Goal: Check status: Check status

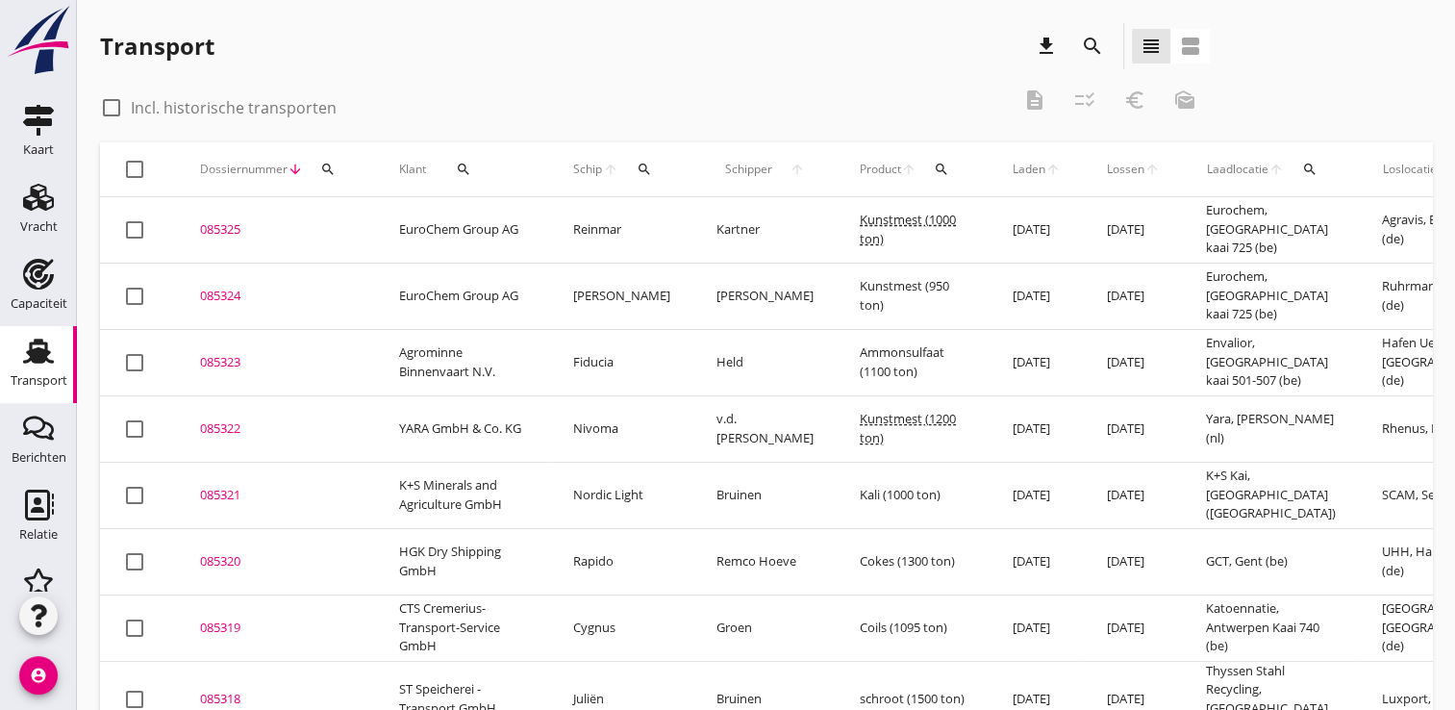
click at [322, 171] on icon "search" at bounding box center [327, 169] width 15 height 15
click at [369, 233] on input "Zoeken op dossiernummer..." at bounding box center [418, 225] width 200 height 31
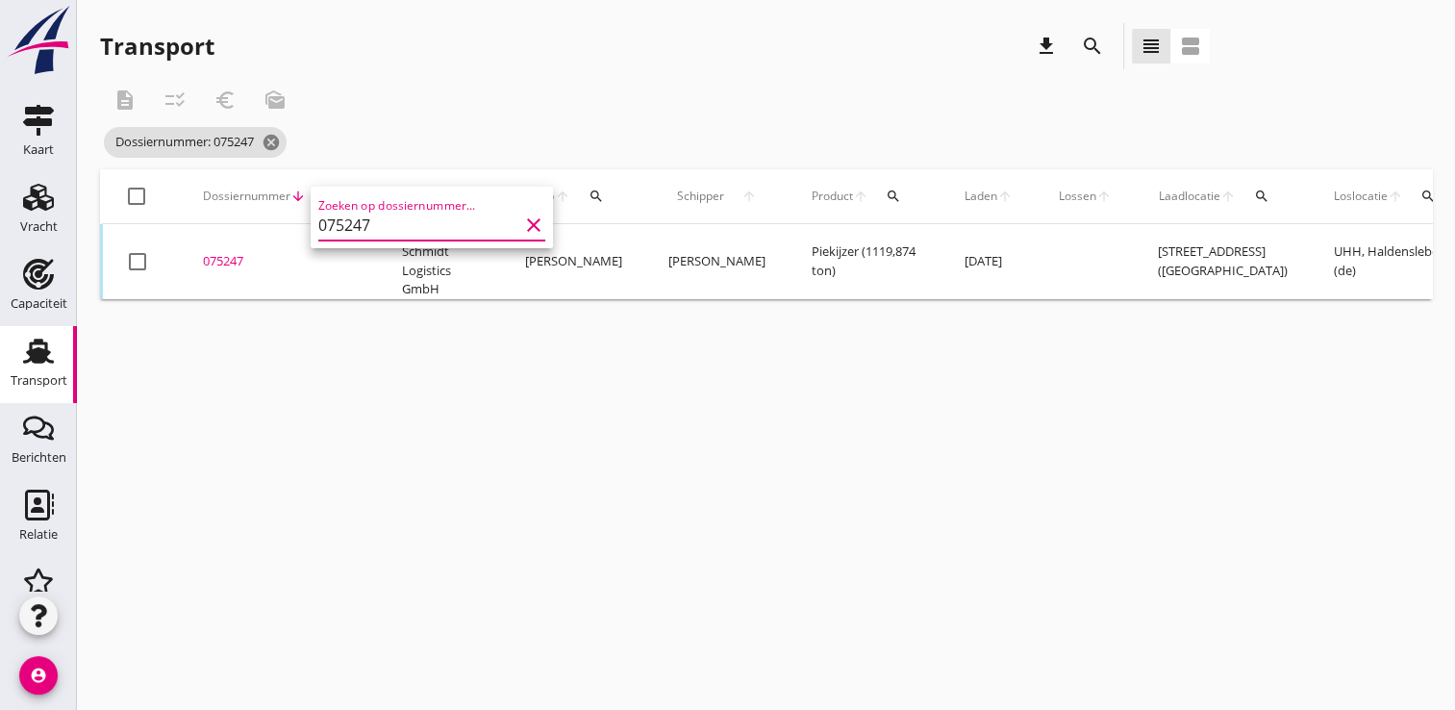
type input "075247"
click at [373, 387] on div "cancel You are impersonating another user. Transport download search view_headl…" at bounding box center [766, 355] width 1378 height 710
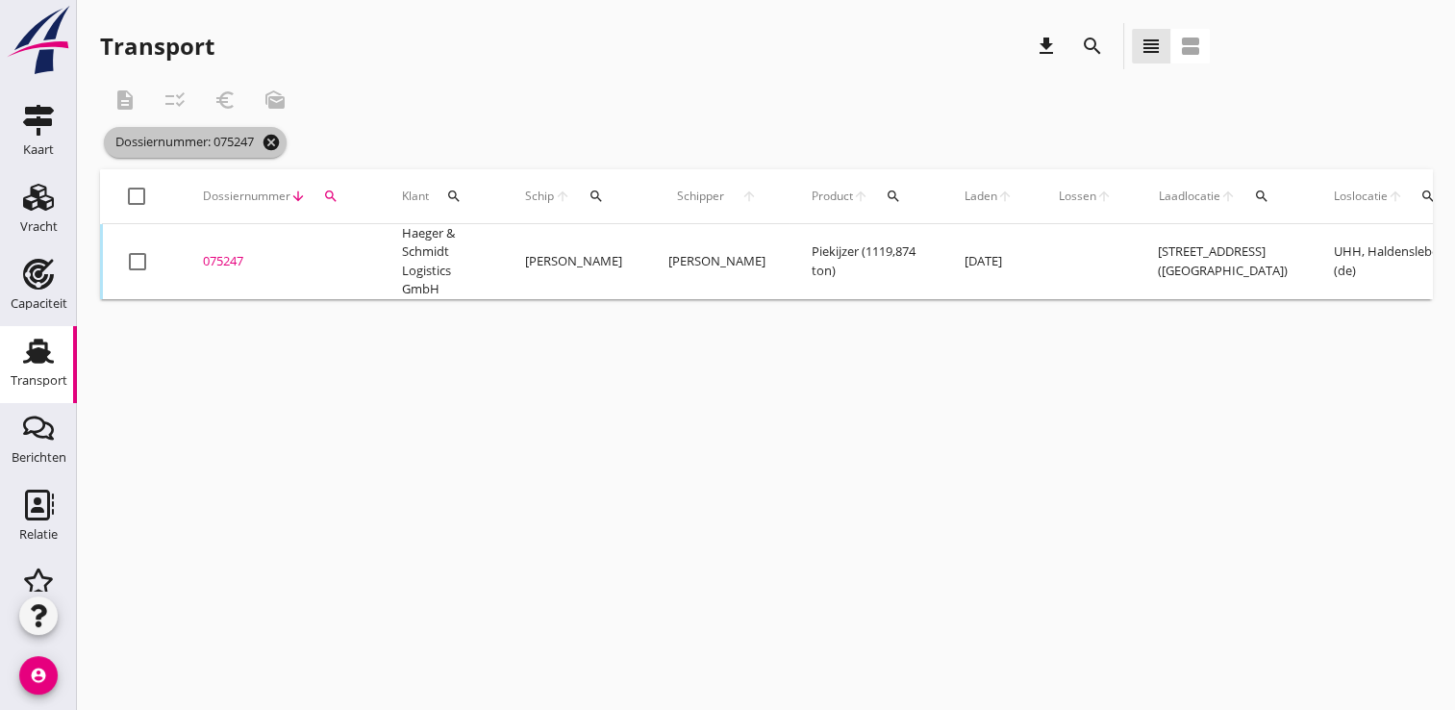
click at [277, 134] on icon "cancel" at bounding box center [271, 142] width 19 height 19
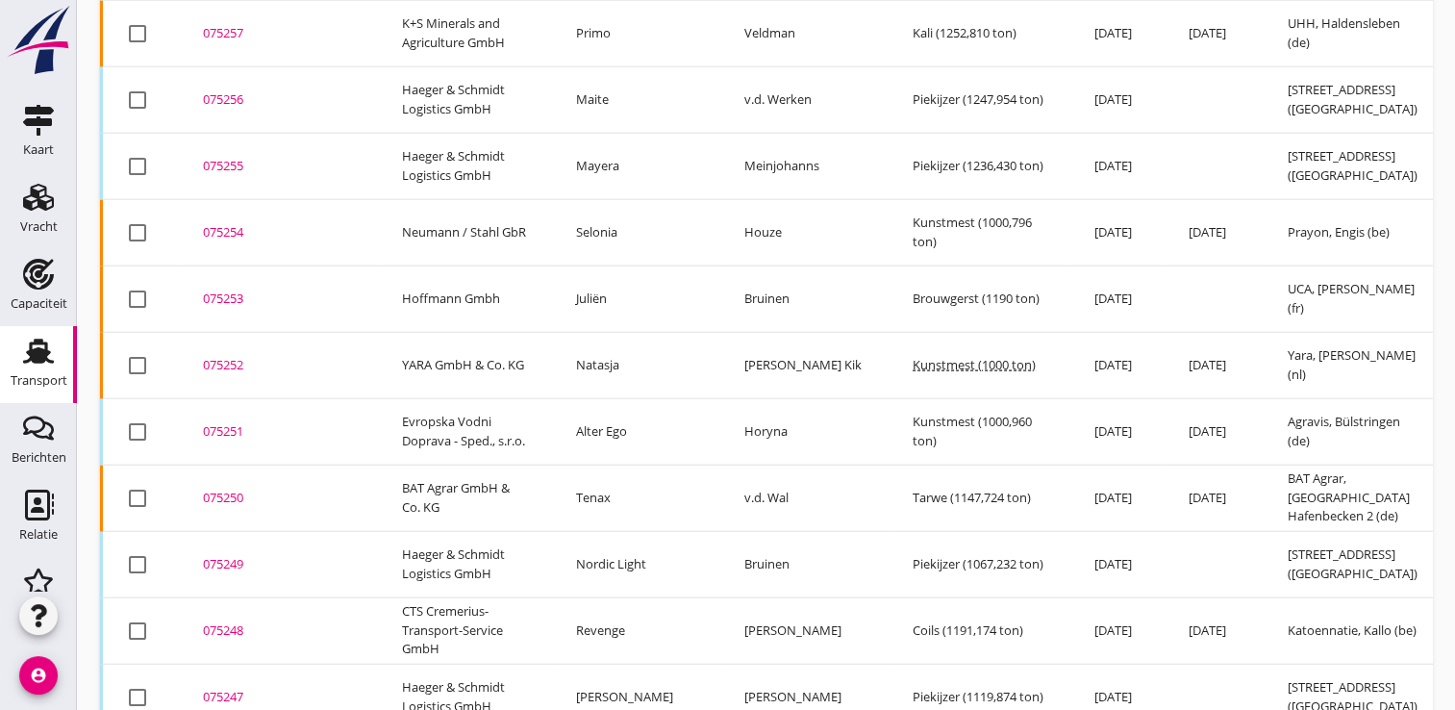
scroll to position [4825, 0]
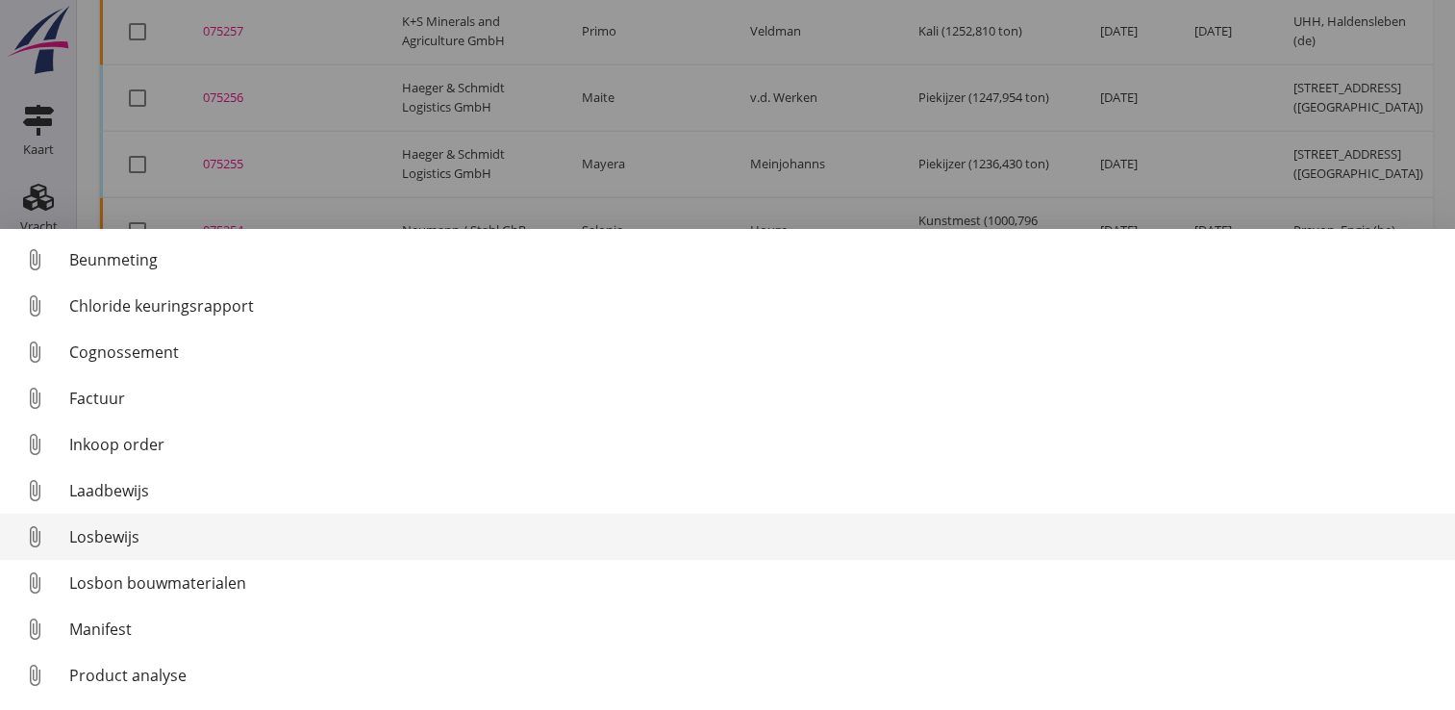
click at [107, 538] on div "Losbewijs" at bounding box center [754, 536] width 1370 height 23
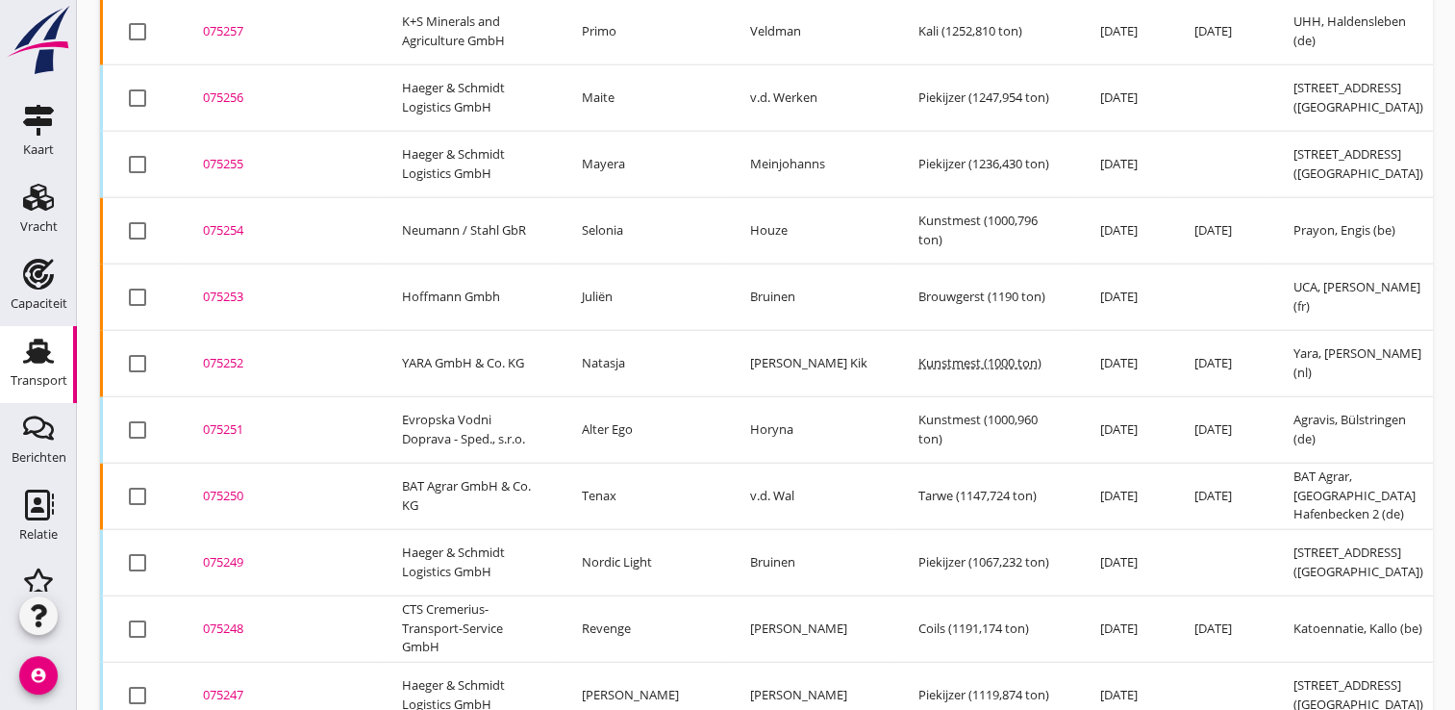
click at [219, 686] on div "075247" at bounding box center [279, 695] width 153 height 19
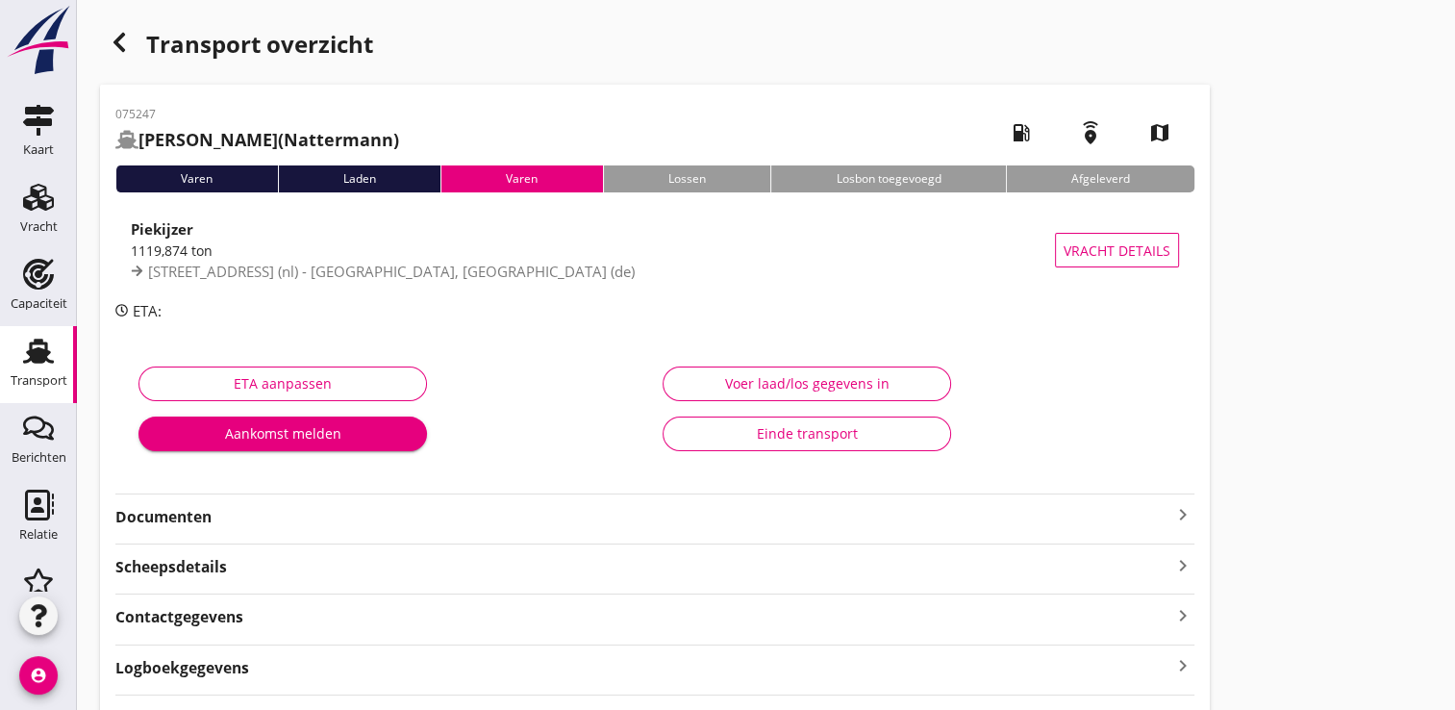
click at [166, 525] on strong "Documenten" at bounding box center [643, 517] width 1056 height 22
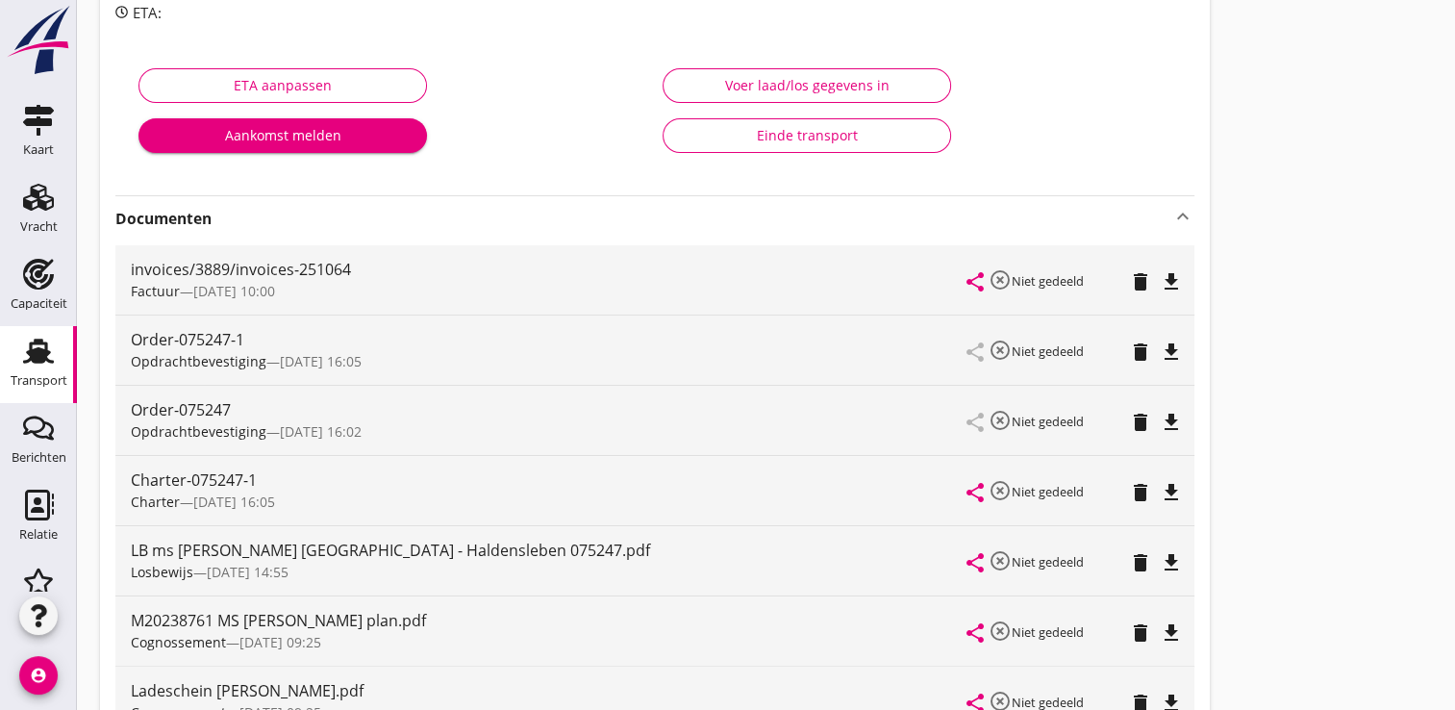
scroll to position [372, 0]
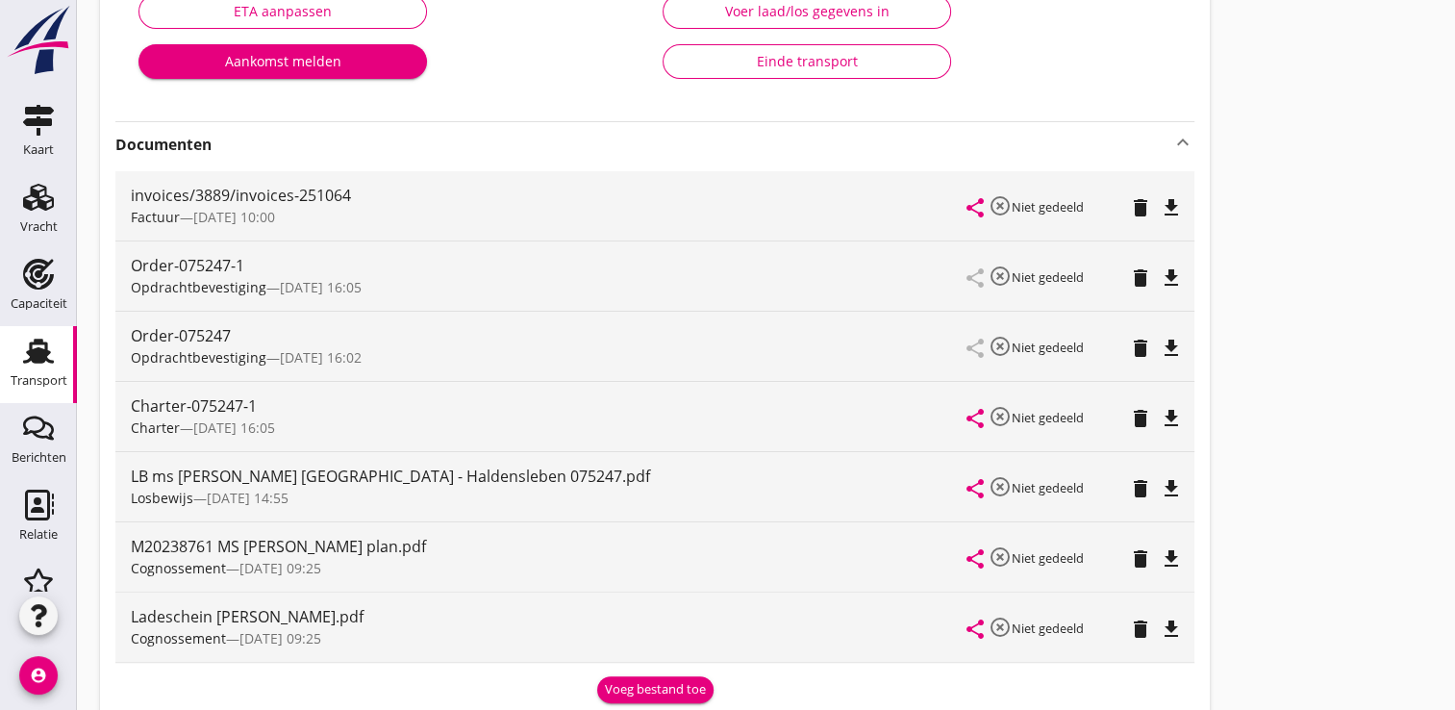
click at [23, 371] on div "Transport" at bounding box center [39, 379] width 57 height 27
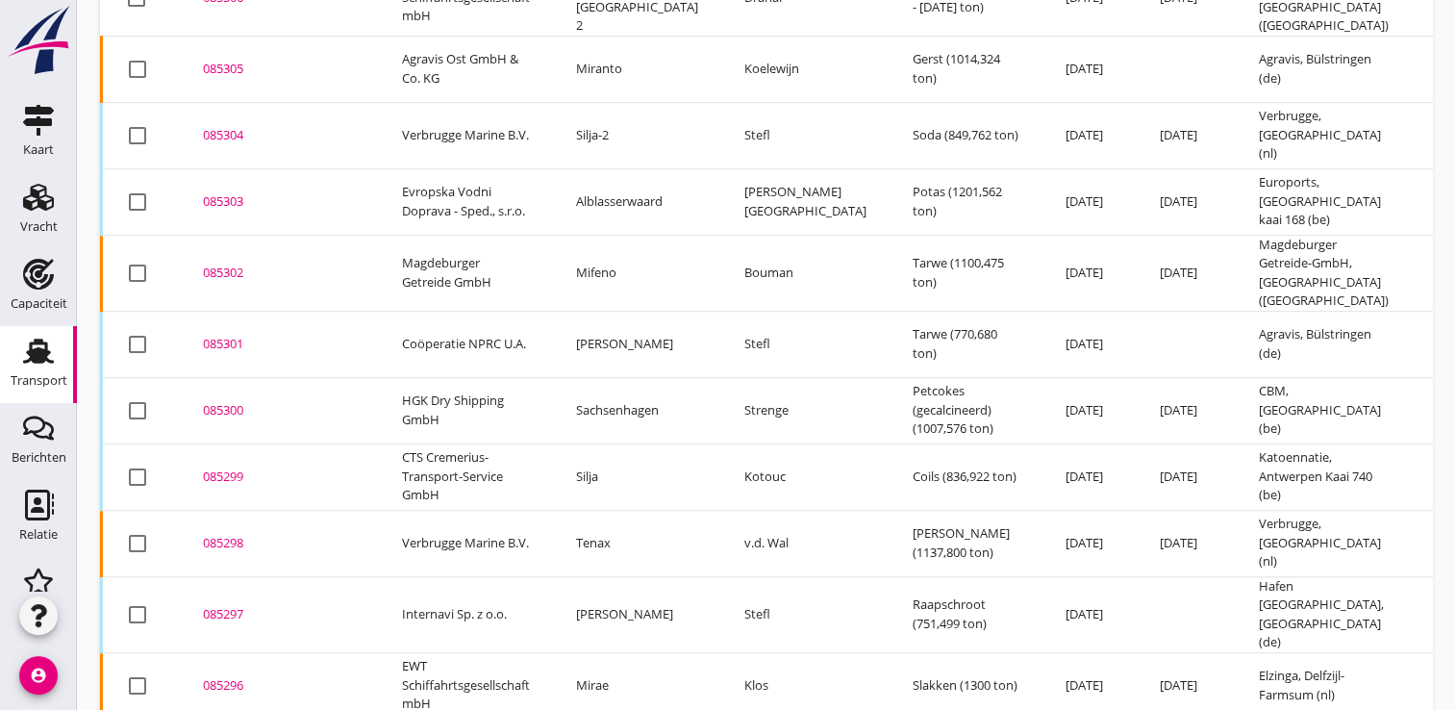
scroll to position [1508, 0]
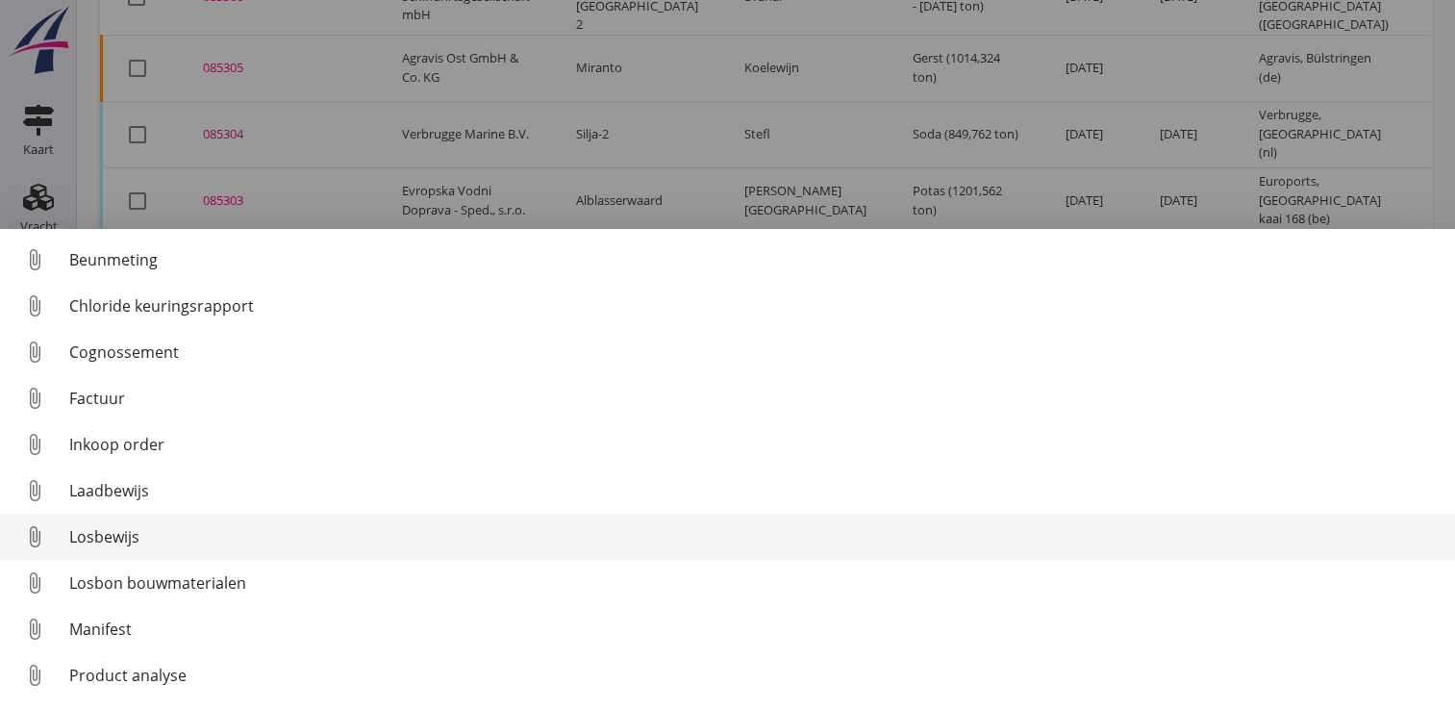
click at [106, 538] on div "Losbewijs" at bounding box center [754, 536] width 1370 height 23
